Goal: Task Accomplishment & Management: Manage account settings

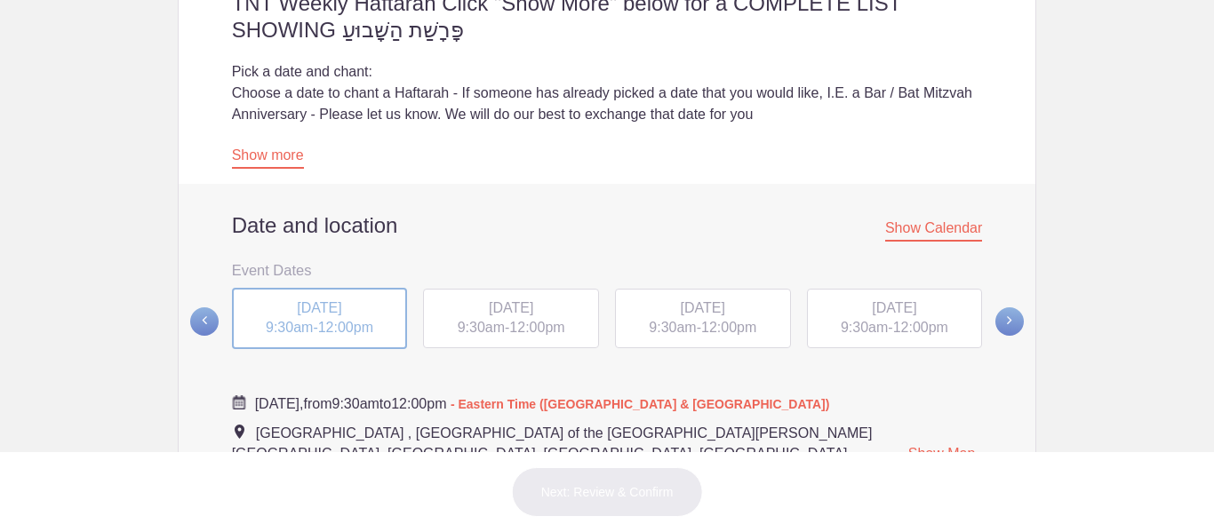
scroll to position [519, 0]
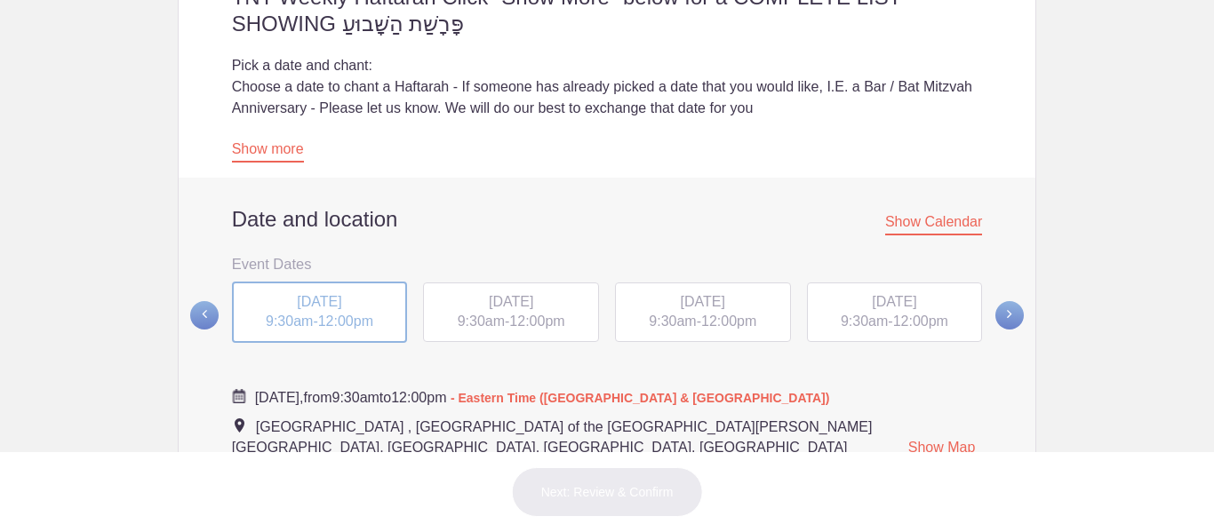
click at [318, 308] on span "[DATE]" at bounding box center [319, 301] width 44 height 15
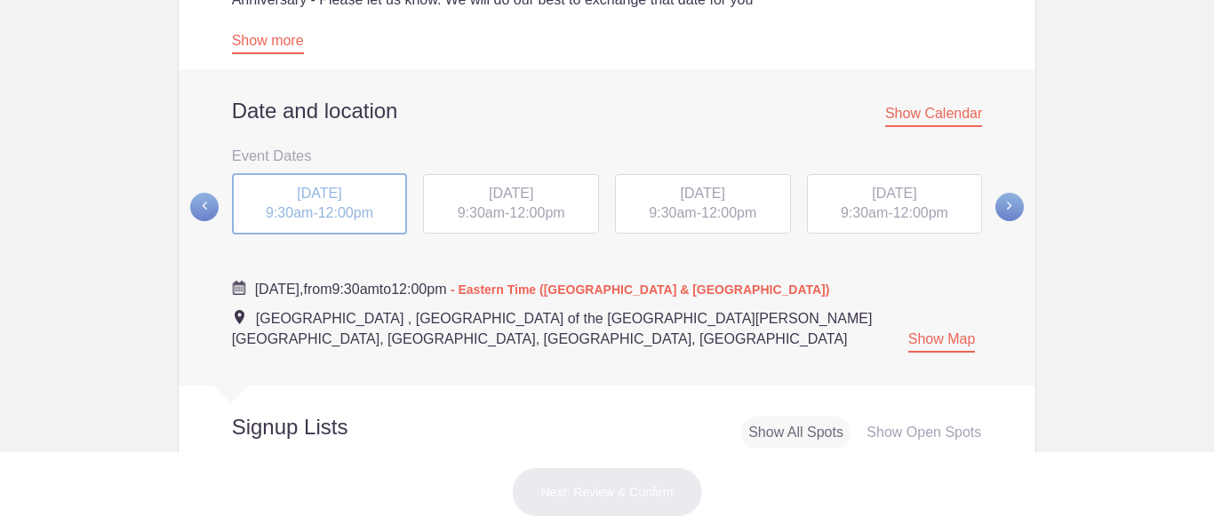
scroll to position [660, 0]
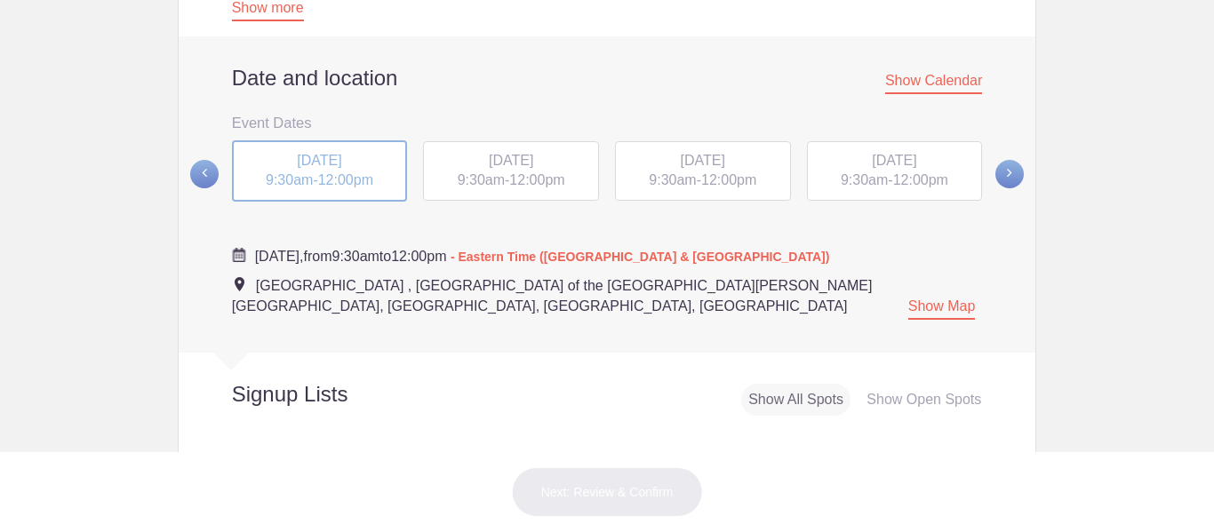
click at [484, 148] on div "[DATE] 9:30am - 12:00pm" at bounding box center [511, 171] width 176 height 60
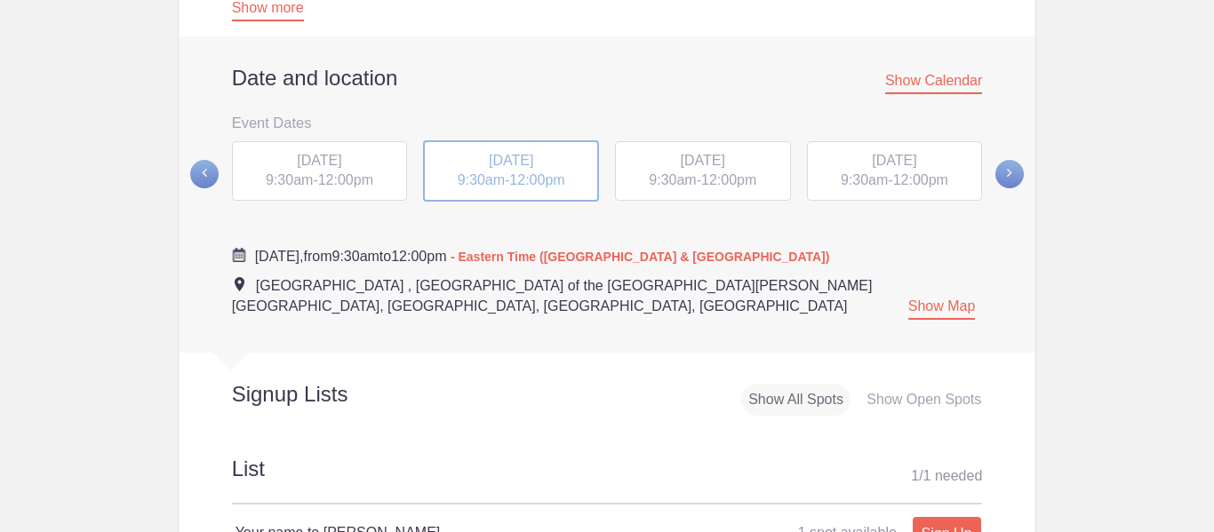
click at [697, 191] on div "[DATE] 9:30am - 12:00pm" at bounding box center [703, 171] width 176 height 60
click at [906, 178] on span "12:00pm" at bounding box center [920, 179] width 55 height 15
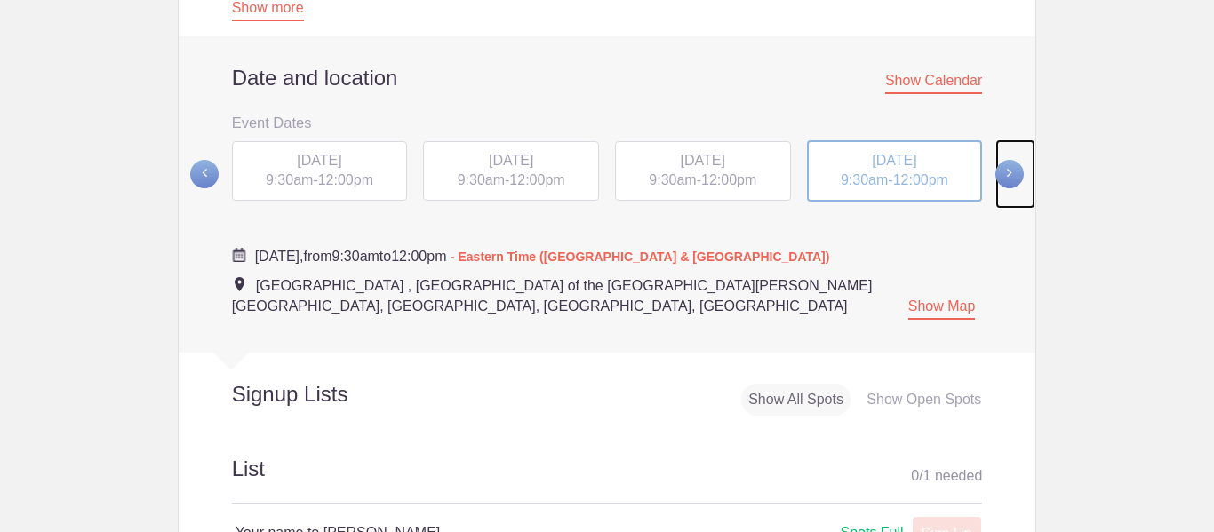
click at [1002, 178] on span at bounding box center [1009, 174] width 28 height 28
click at [360, 166] on div "[DATE] 9:30am - 12:00pm" at bounding box center [320, 170] width 176 height 60
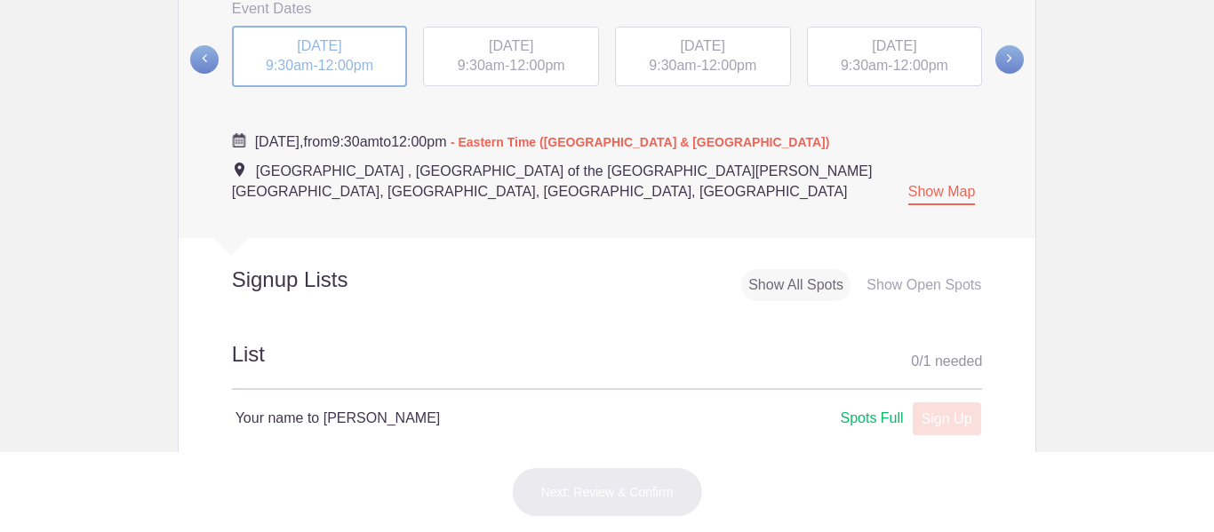
scroll to position [787, 0]
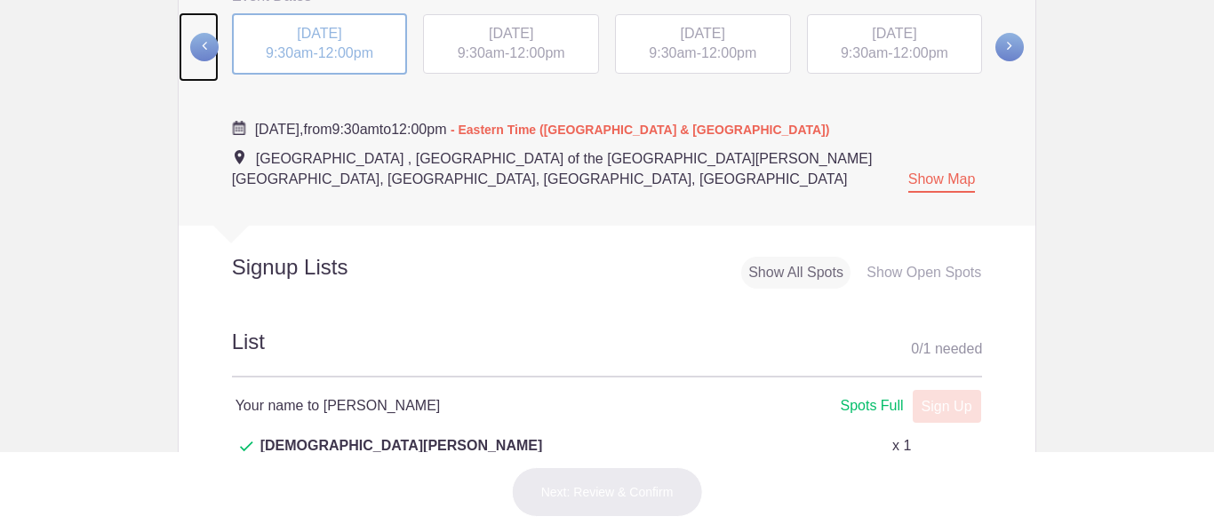
click at [192, 42] on span at bounding box center [204, 47] width 28 height 28
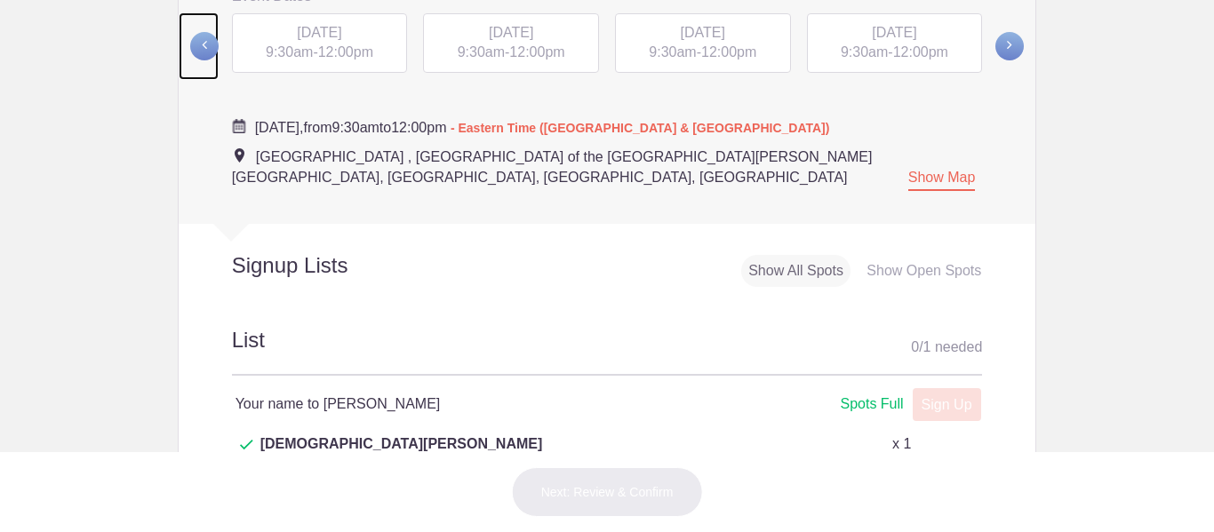
click at [192, 42] on span at bounding box center [204, 46] width 28 height 28
click at [711, 46] on div "[DATE] 9:30am - 12:00pm" at bounding box center [703, 46] width 192 height 68
click at [899, 48] on div "[DATE] 9:30am - 12:00pm" at bounding box center [895, 46] width 192 height 68
click at [1001, 51] on span at bounding box center [1009, 46] width 28 height 28
click at [341, 34] on span "[DATE]" at bounding box center [319, 32] width 44 height 15
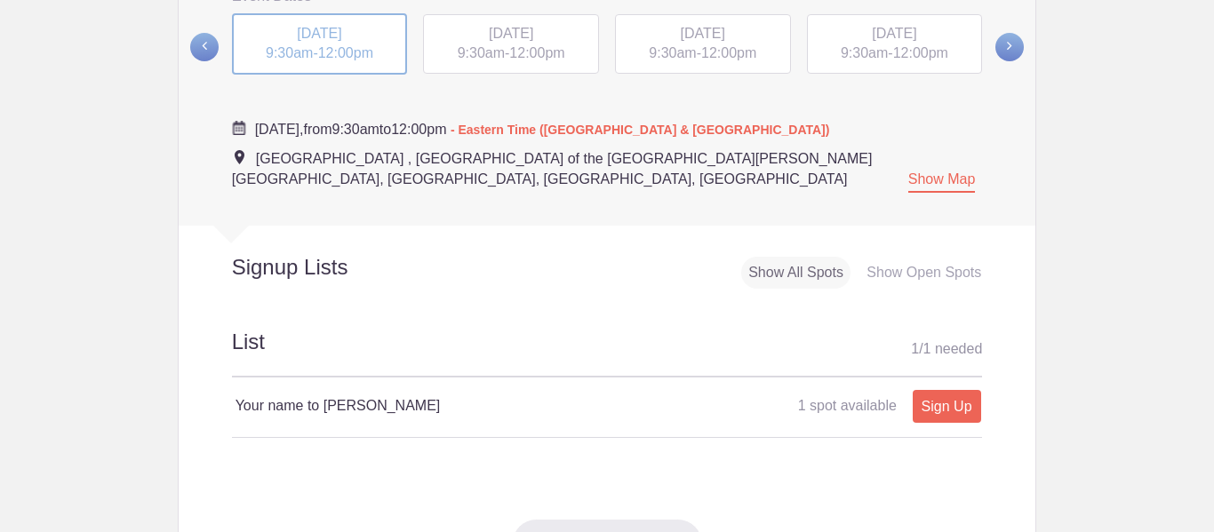
click at [492, 46] on div "[DATE] 9:30am - 12:00pm" at bounding box center [511, 44] width 176 height 60
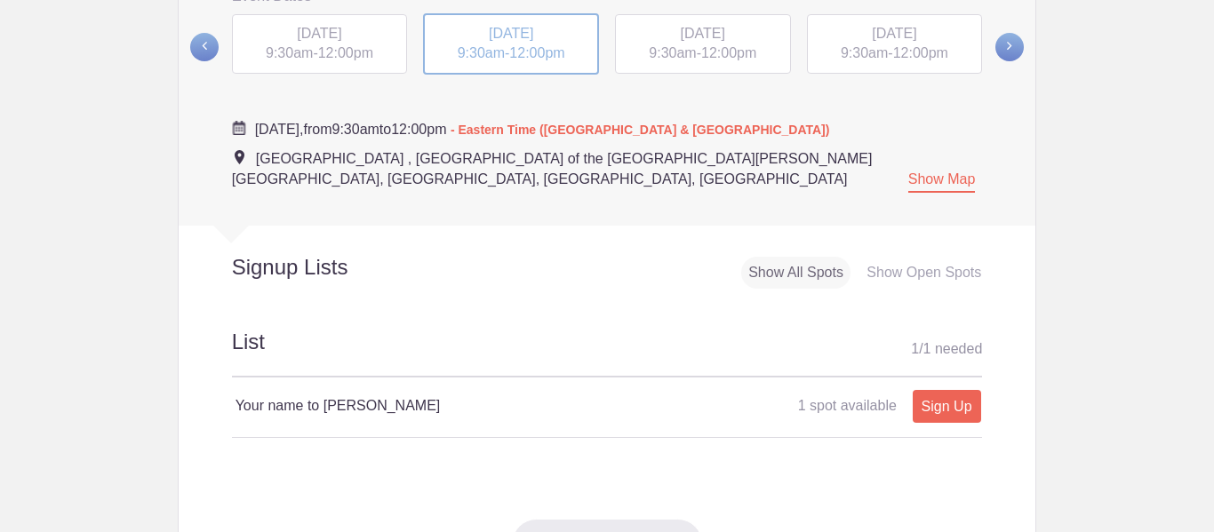
click at [719, 52] on span "12:00pm" at bounding box center [728, 52] width 55 height 15
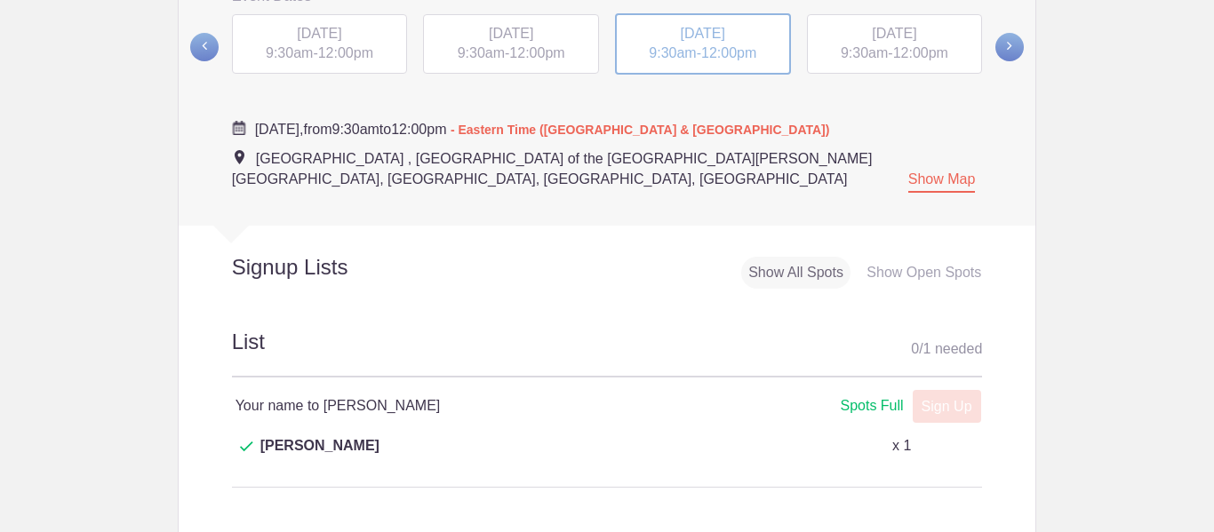
click at [896, 55] on span "12:00pm" at bounding box center [920, 52] width 55 height 15
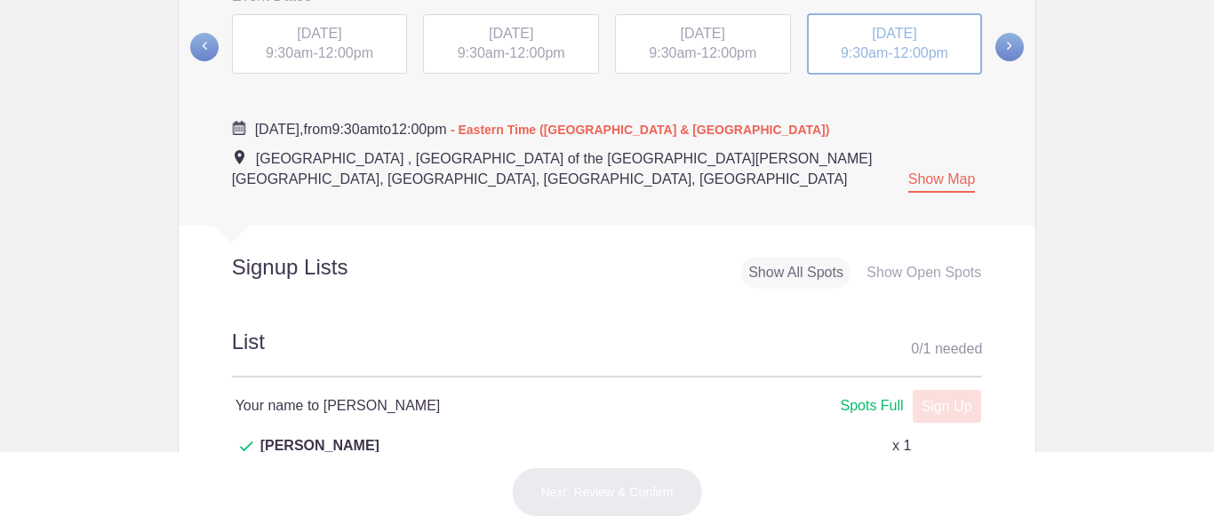
scroll to position [699, 0]
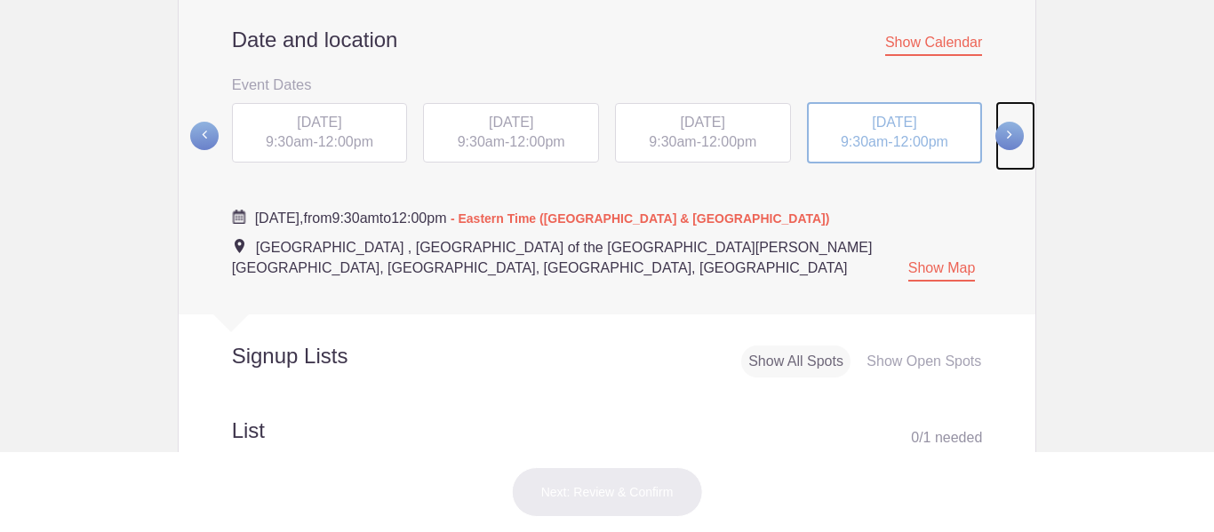
click at [1003, 138] on span at bounding box center [1009, 136] width 28 height 28
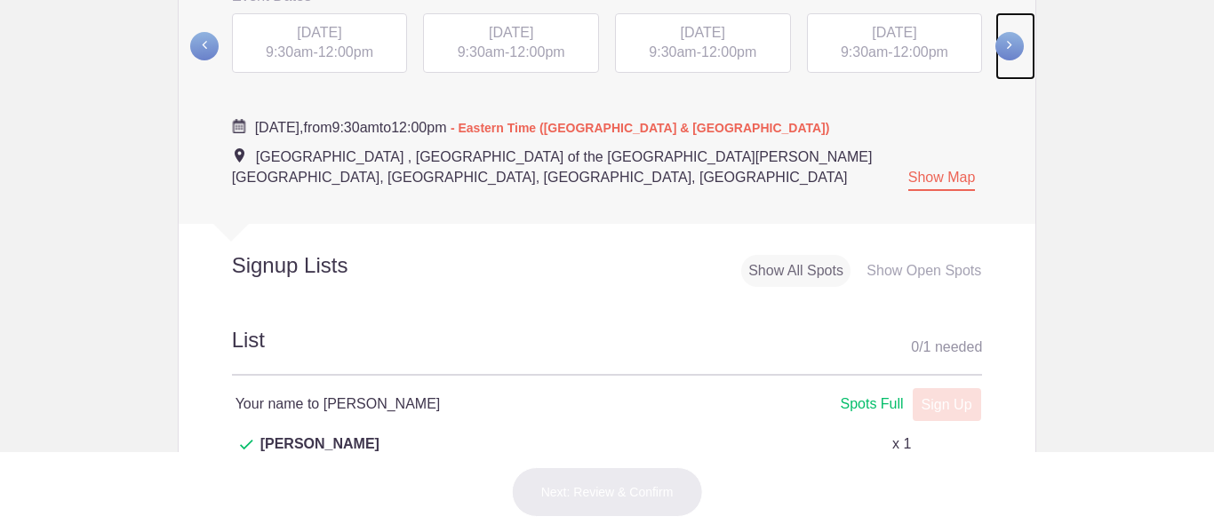
scroll to position [760, 0]
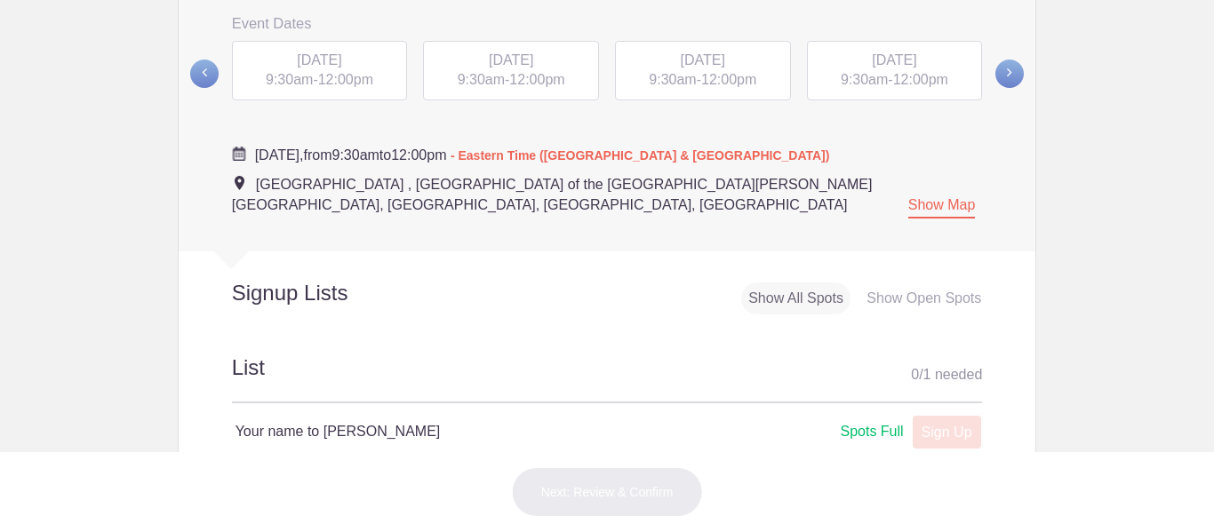
click at [338, 60] on span "[DATE]" at bounding box center [319, 59] width 44 height 15
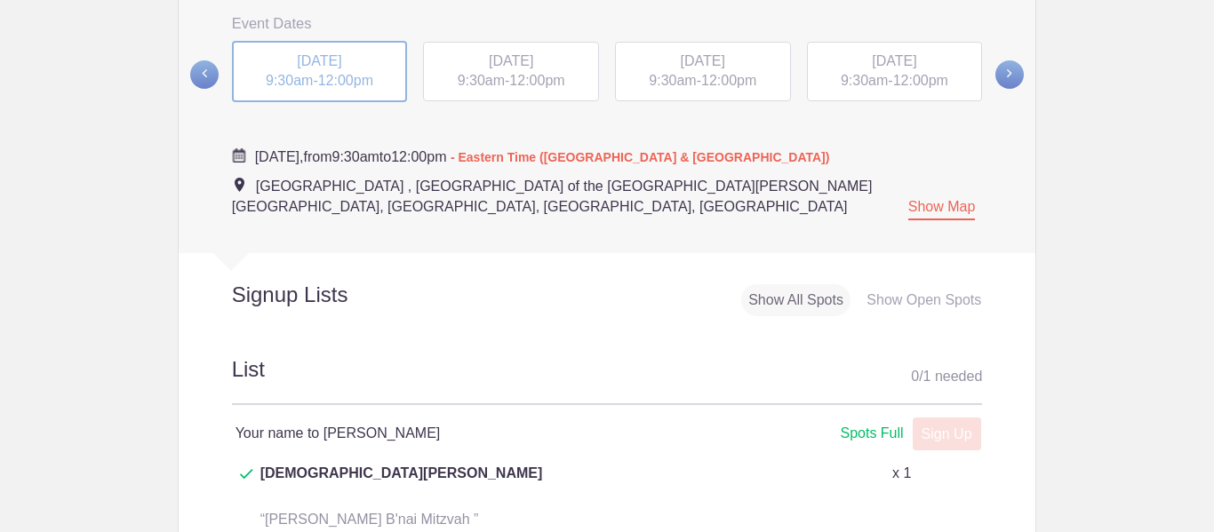
click at [487, 78] on span "9:30am" at bounding box center [481, 80] width 47 height 15
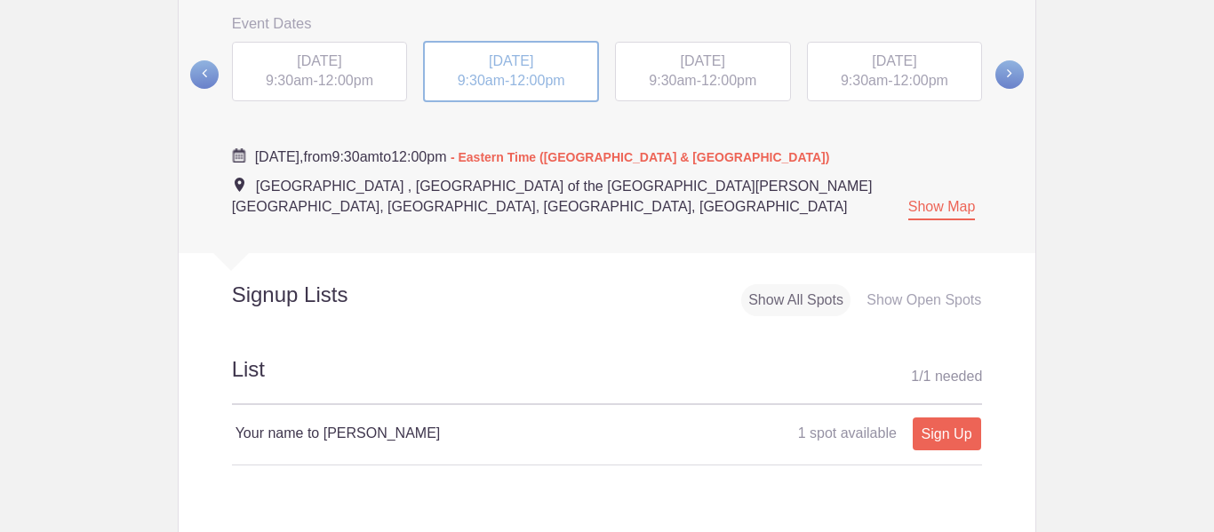
click at [737, 76] on span "12:00pm" at bounding box center [728, 80] width 55 height 15
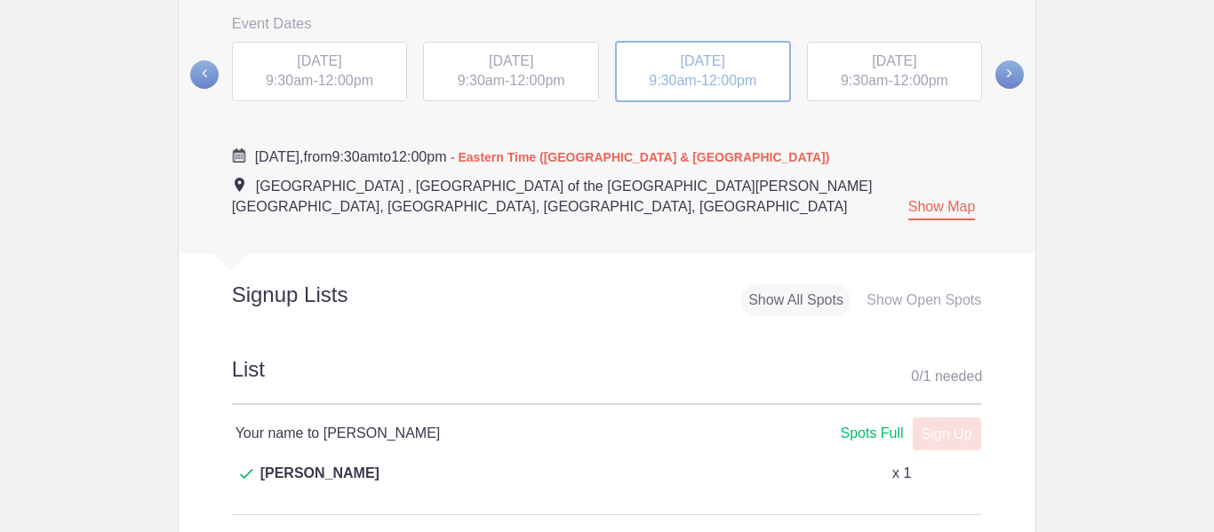
click at [916, 68] on span "[DATE]" at bounding box center [894, 60] width 44 height 15
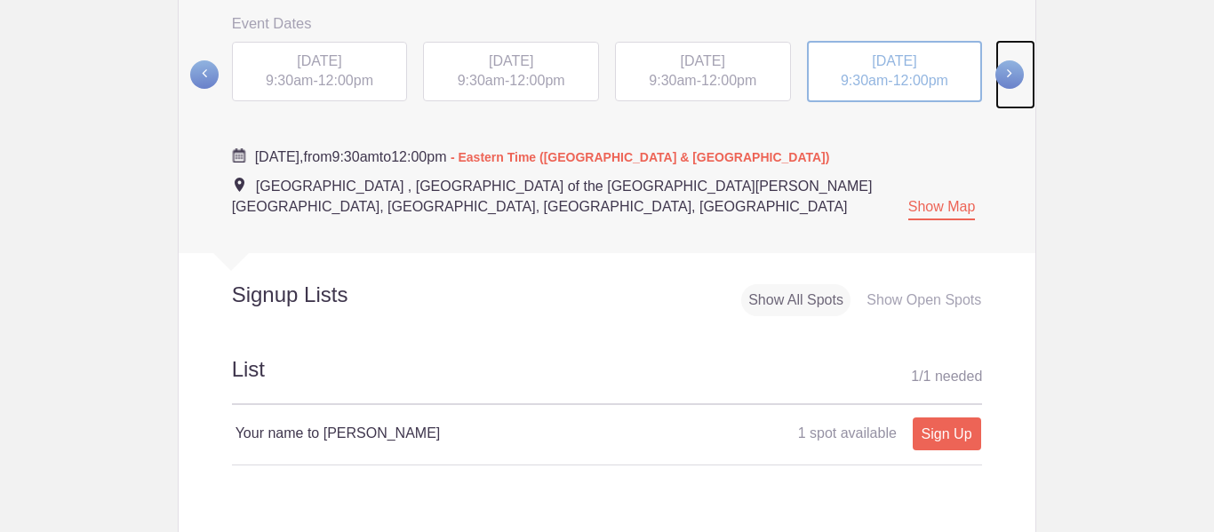
click at [1002, 76] on span at bounding box center [1009, 74] width 28 height 28
click at [351, 79] on span "12:00pm" at bounding box center [345, 79] width 55 height 15
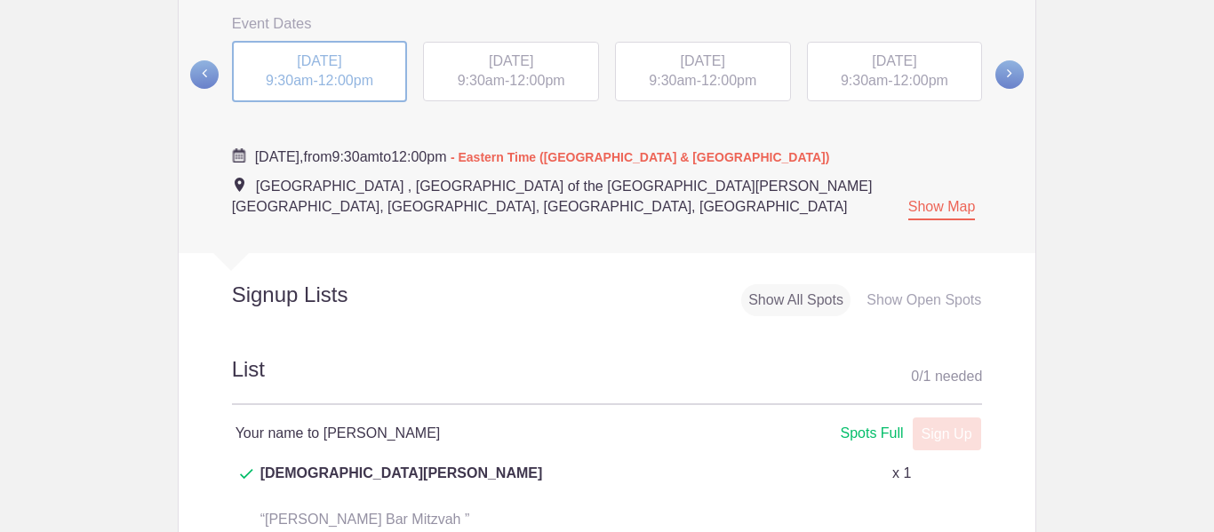
click at [475, 72] on div "[DATE] 9:30am - 12:00pm" at bounding box center [511, 72] width 176 height 60
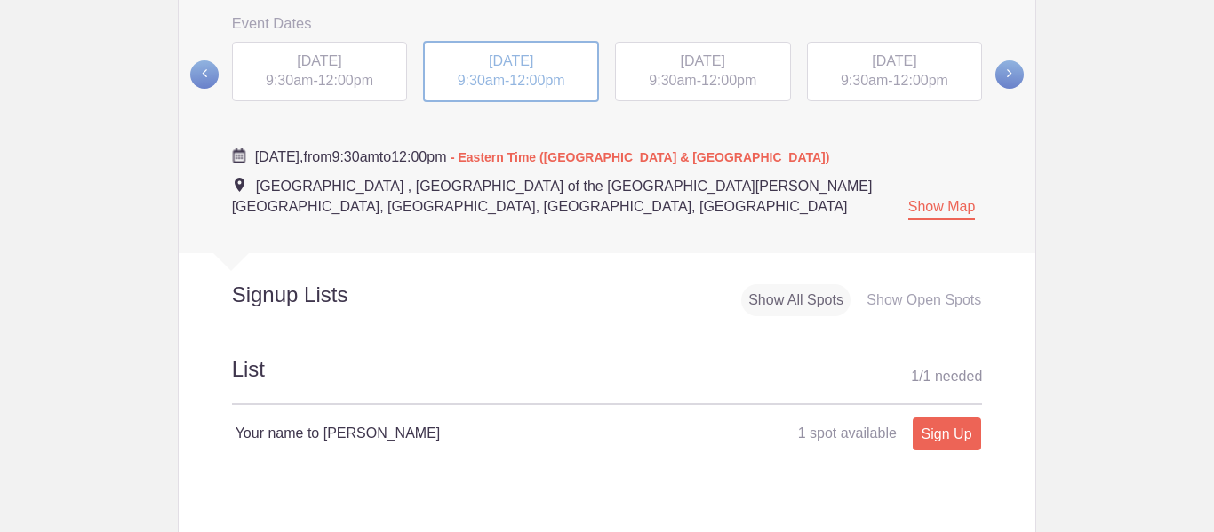
click at [660, 78] on span "9:30am" at bounding box center [672, 80] width 47 height 15
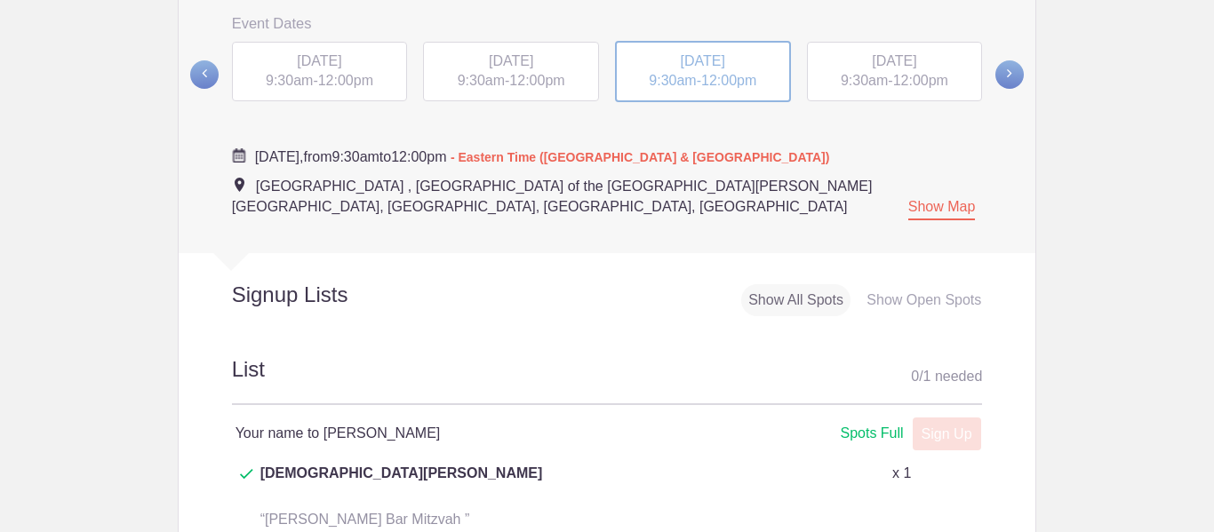
click at [867, 72] on div "[DATE] 9:30am - 12:00pm" at bounding box center [895, 72] width 176 height 60
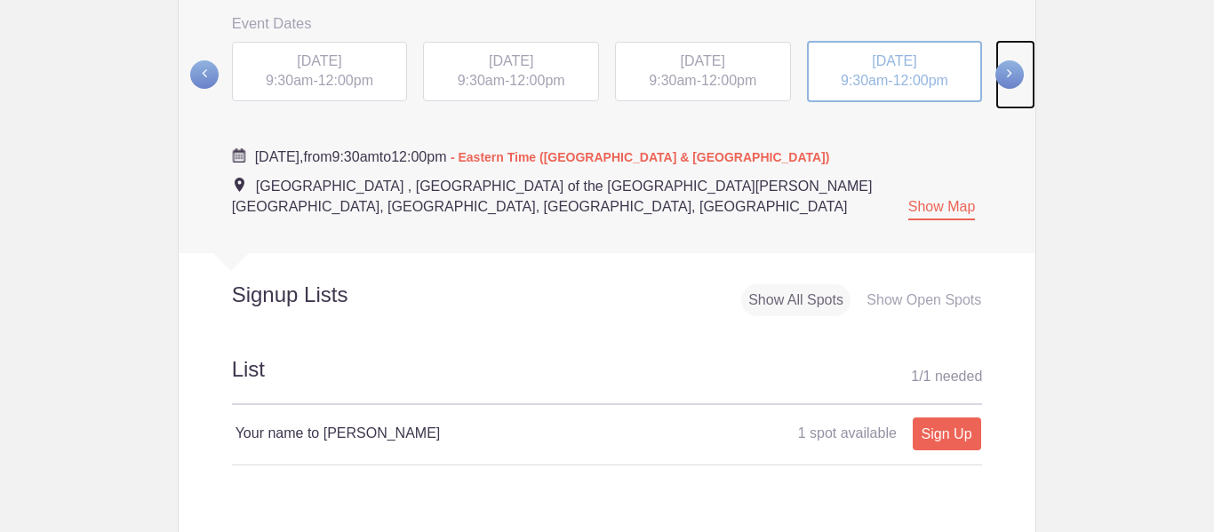
click at [1011, 73] on span at bounding box center [1009, 74] width 28 height 28
click at [297, 59] on span "[DATE]" at bounding box center [319, 59] width 44 height 15
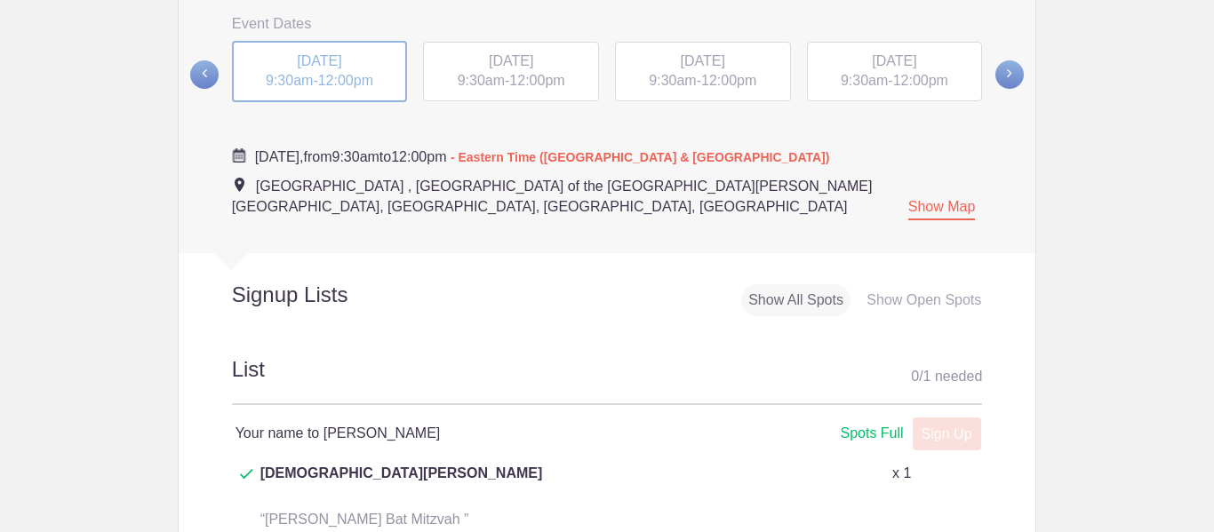
click at [462, 78] on span "9:30am" at bounding box center [481, 80] width 47 height 15
click at [667, 77] on span "9:30am" at bounding box center [672, 80] width 47 height 15
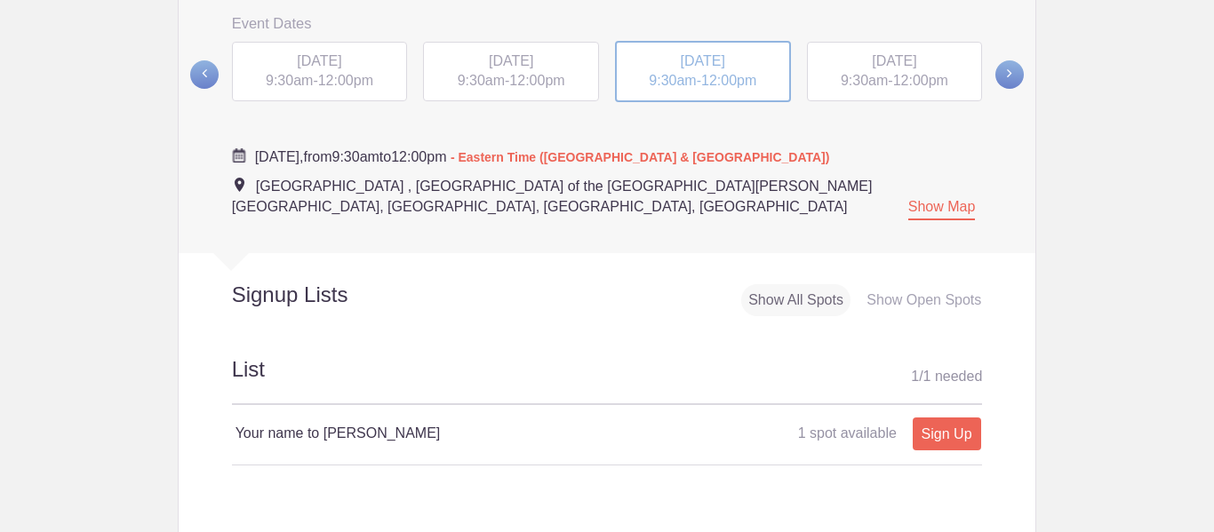
click at [857, 73] on div "[DATE] 9:30am - 12:00pm" at bounding box center [895, 72] width 176 height 60
click at [998, 73] on span at bounding box center [1009, 74] width 28 height 28
click at [378, 71] on div "[DATE] 9:30am - 12:00pm" at bounding box center [320, 71] width 176 height 60
click at [500, 77] on div "[DATE] 9:30am - 12:00pm" at bounding box center [511, 72] width 176 height 60
click at [680, 81] on span "9:30am" at bounding box center [672, 80] width 47 height 15
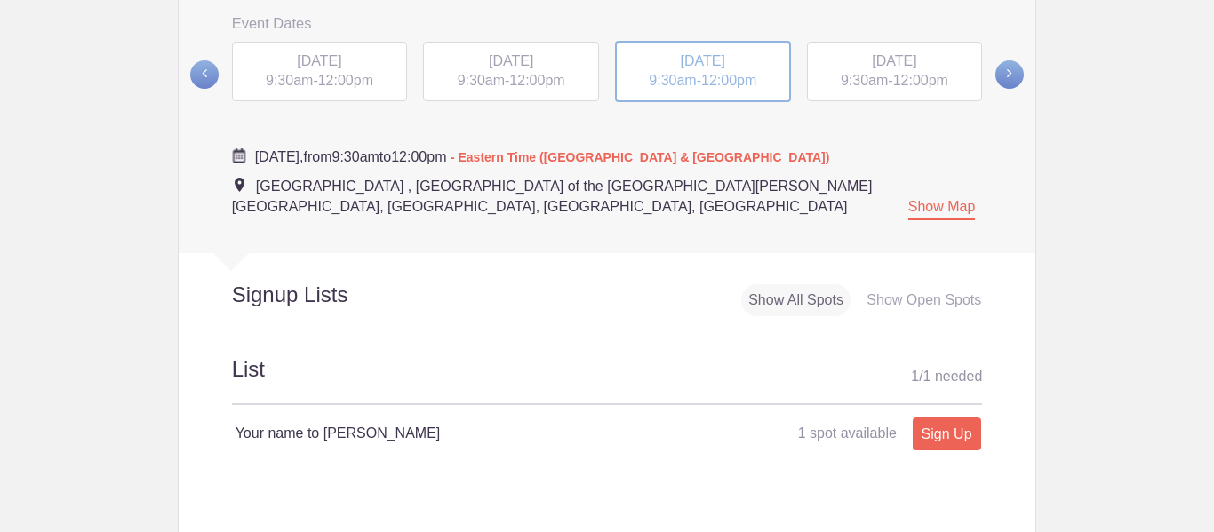
click at [875, 79] on span "9:30am" at bounding box center [864, 80] width 47 height 15
